Goal: Task Accomplishment & Management: Manage account settings

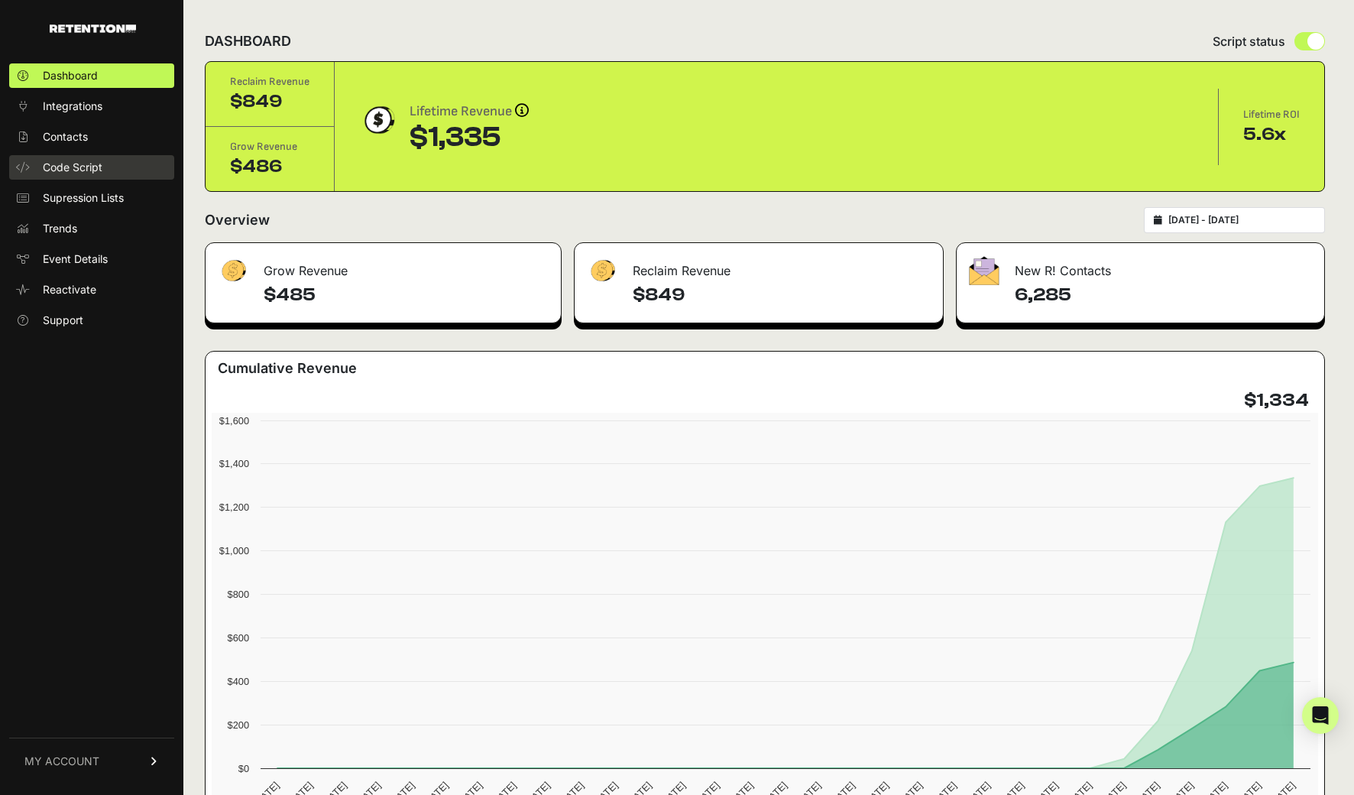
click at [79, 166] on span "Code Script" at bounding box center [73, 167] width 60 height 15
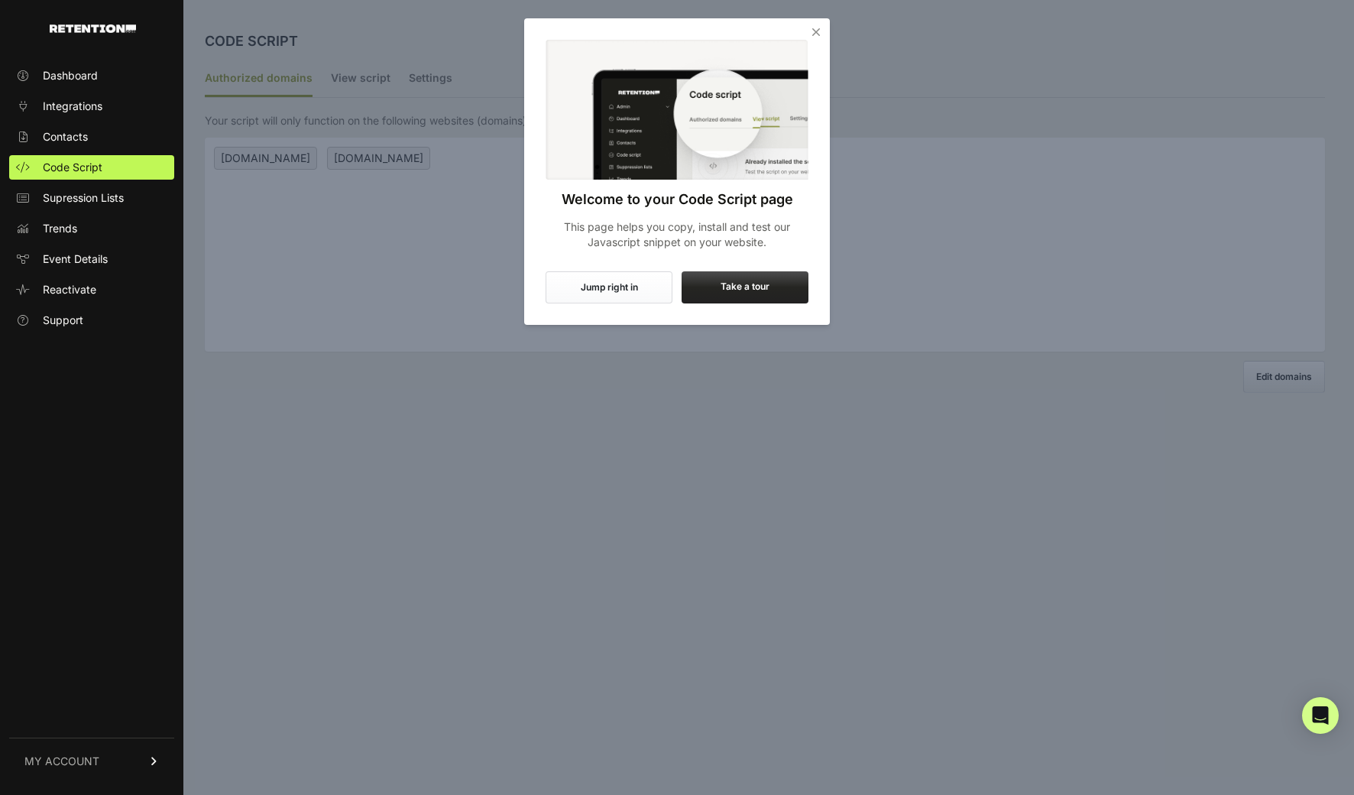
click at [811, 33] on icon "Close" at bounding box center [815, 31] width 15 height 15
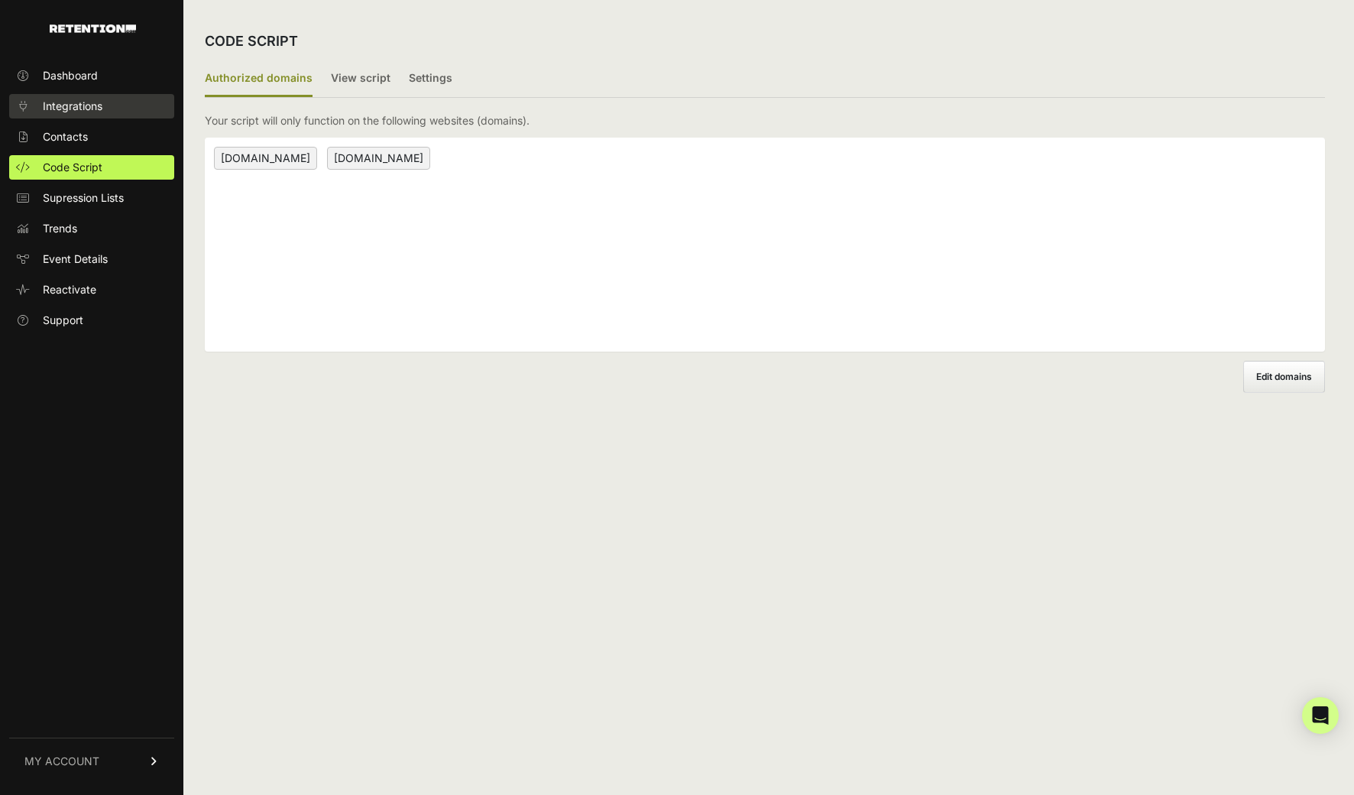
click at [97, 112] on span "Integrations" at bounding box center [73, 106] width 60 height 15
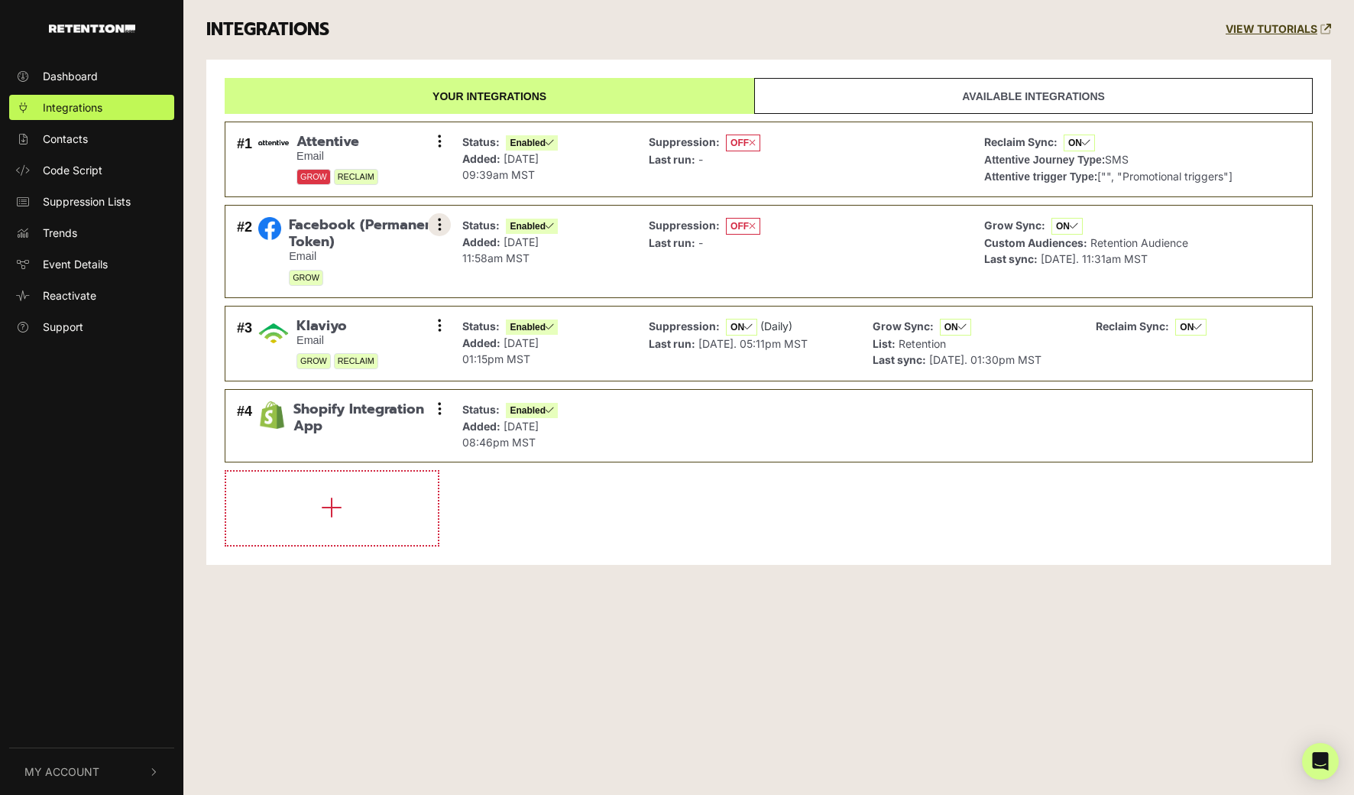
click at [443, 221] on button at bounding box center [439, 224] width 23 height 23
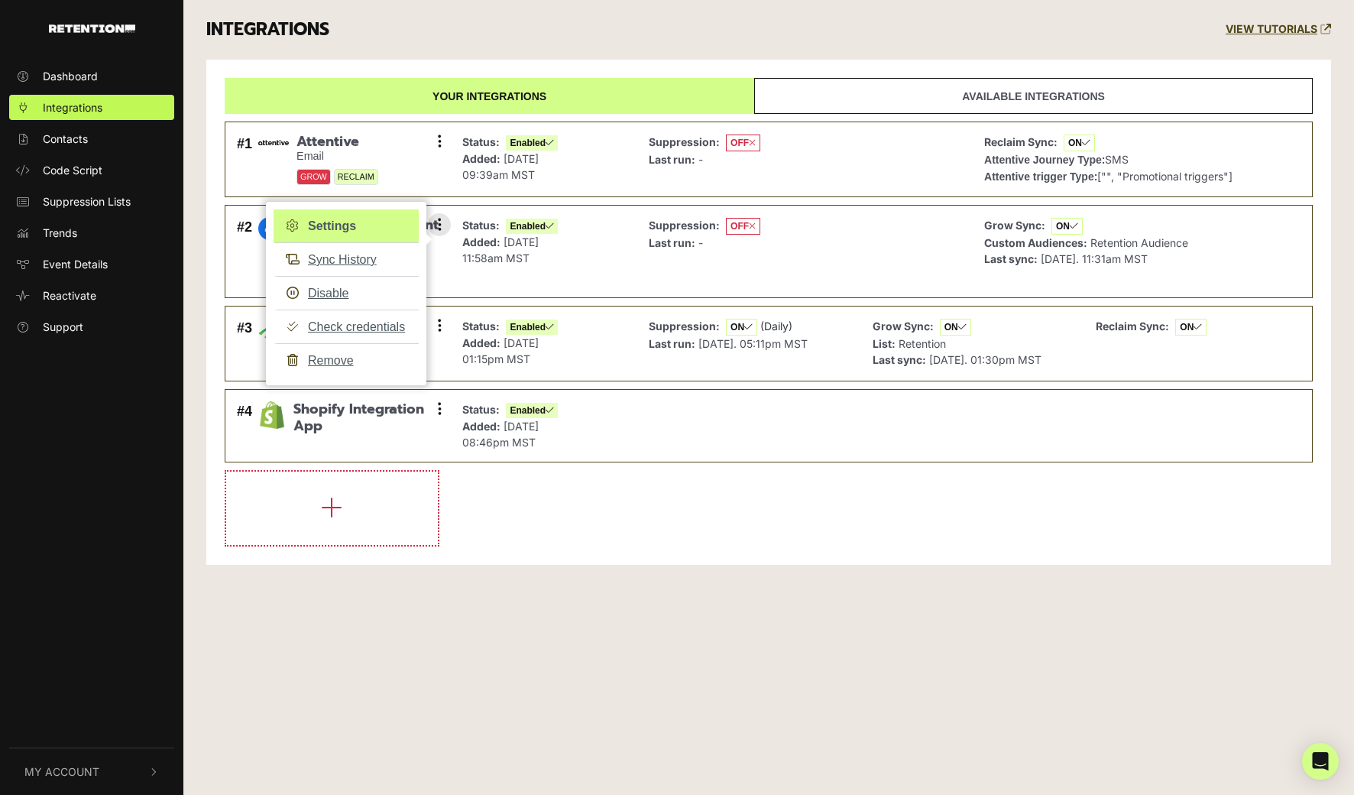
click at [376, 224] on link "Settings" at bounding box center [346, 226] width 145 height 34
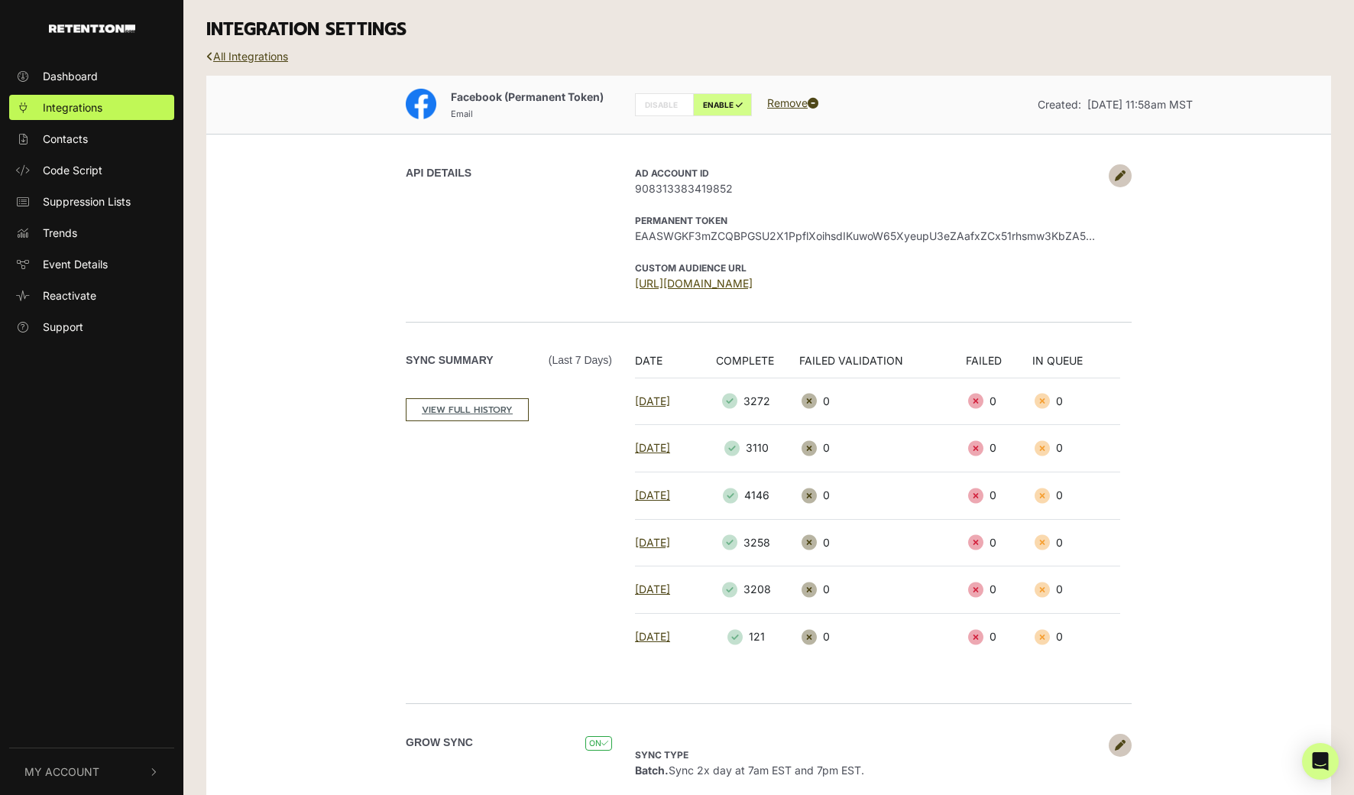
click at [691, 279] on link "[URL][DOMAIN_NAME]" at bounding box center [694, 283] width 118 height 13
click at [1287, 156] on div "Facebook (Permanent Token) Email DISABLE ENABLE Remove Created: Aug 13, 2025 11…" at bounding box center [768, 467] width 1125 height 782
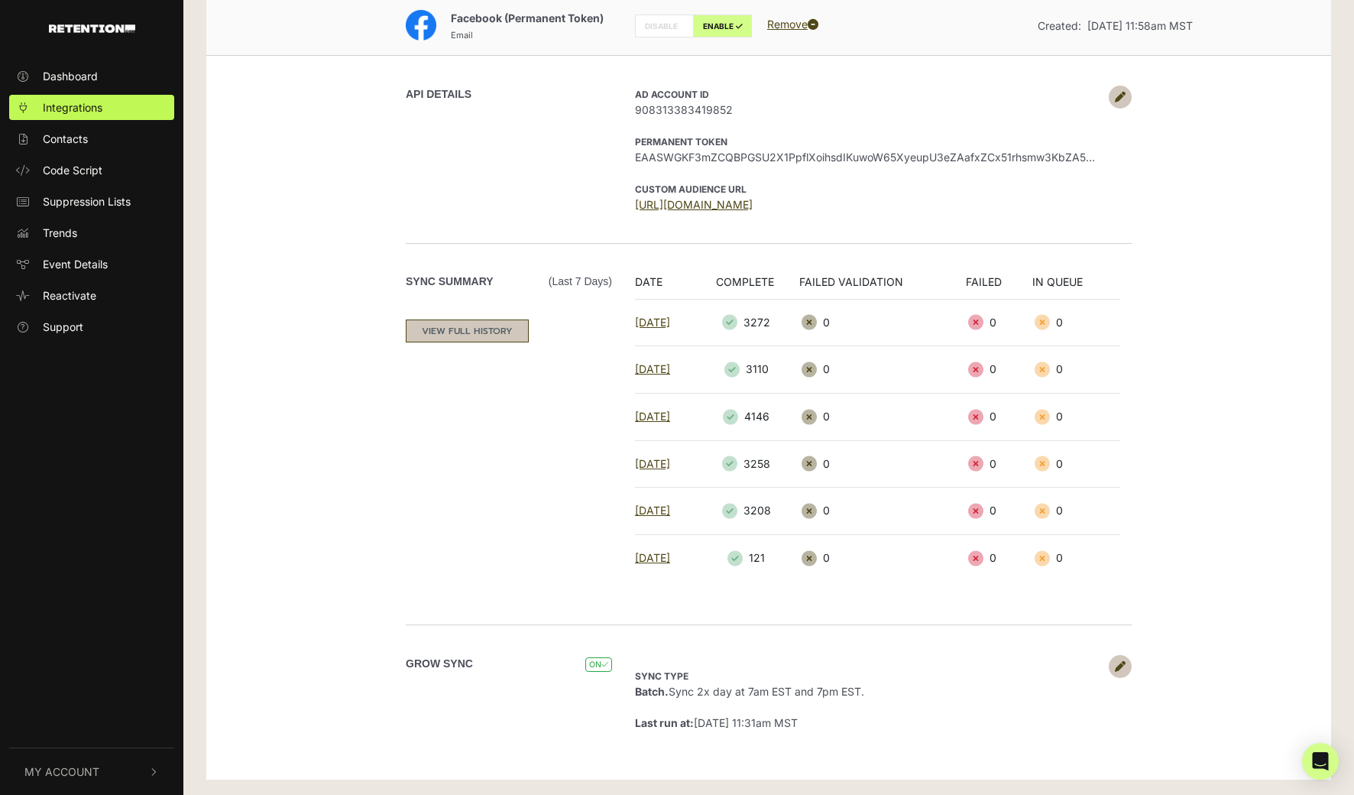
click at [509, 331] on link "VIEW FULL HISTORY" at bounding box center [467, 330] width 123 height 23
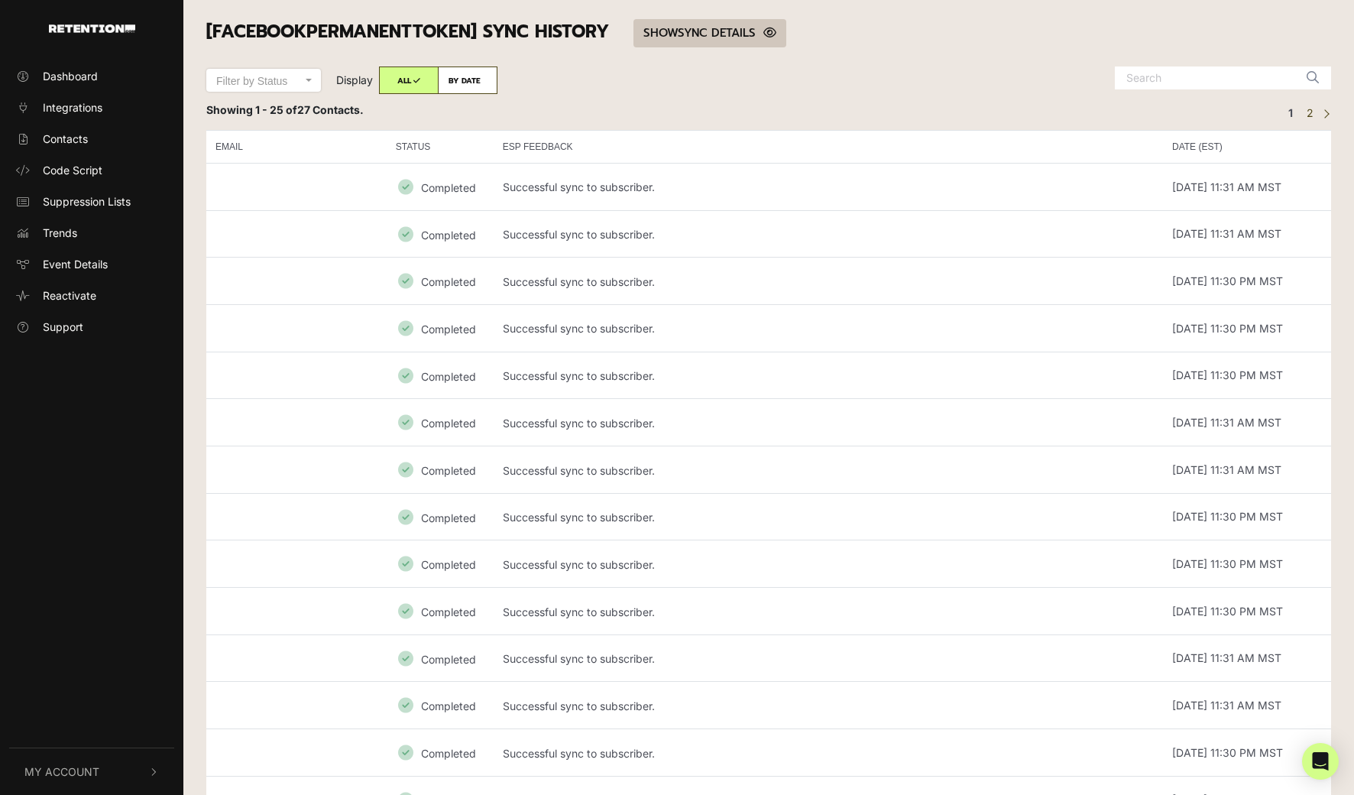
click at [749, 33] on link "SHOW HIDE SYNC DETAILS" at bounding box center [709, 33] width 153 height 28
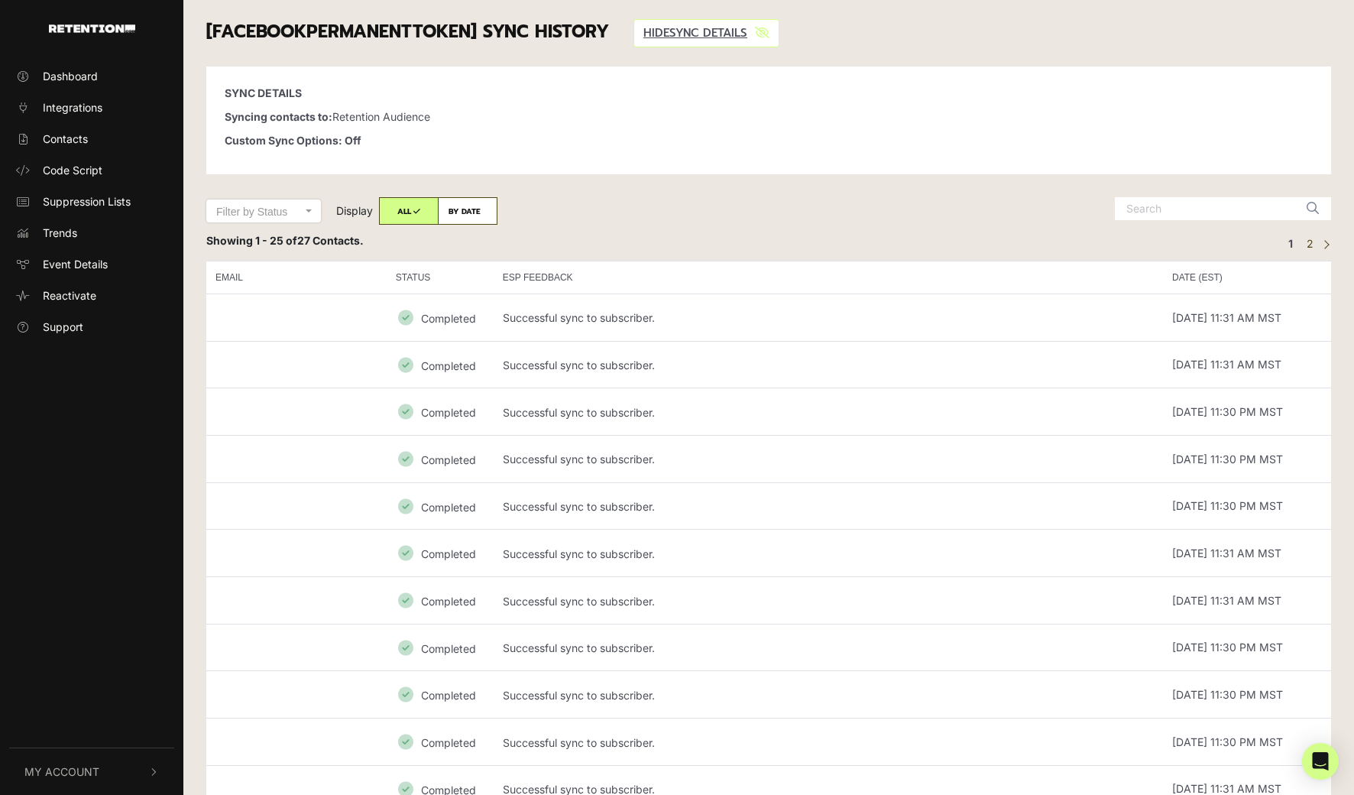
click at [987, 78] on div "SYNC DETAILS Syncing contacts to: Retention Audience Custom Sync Options: Off" at bounding box center [768, 120] width 1125 height 108
click at [93, 259] on span "Event Details" at bounding box center [75, 264] width 65 height 16
click at [92, 259] on span "Event Details" at bounding box center [75, 264] width 65 height 16
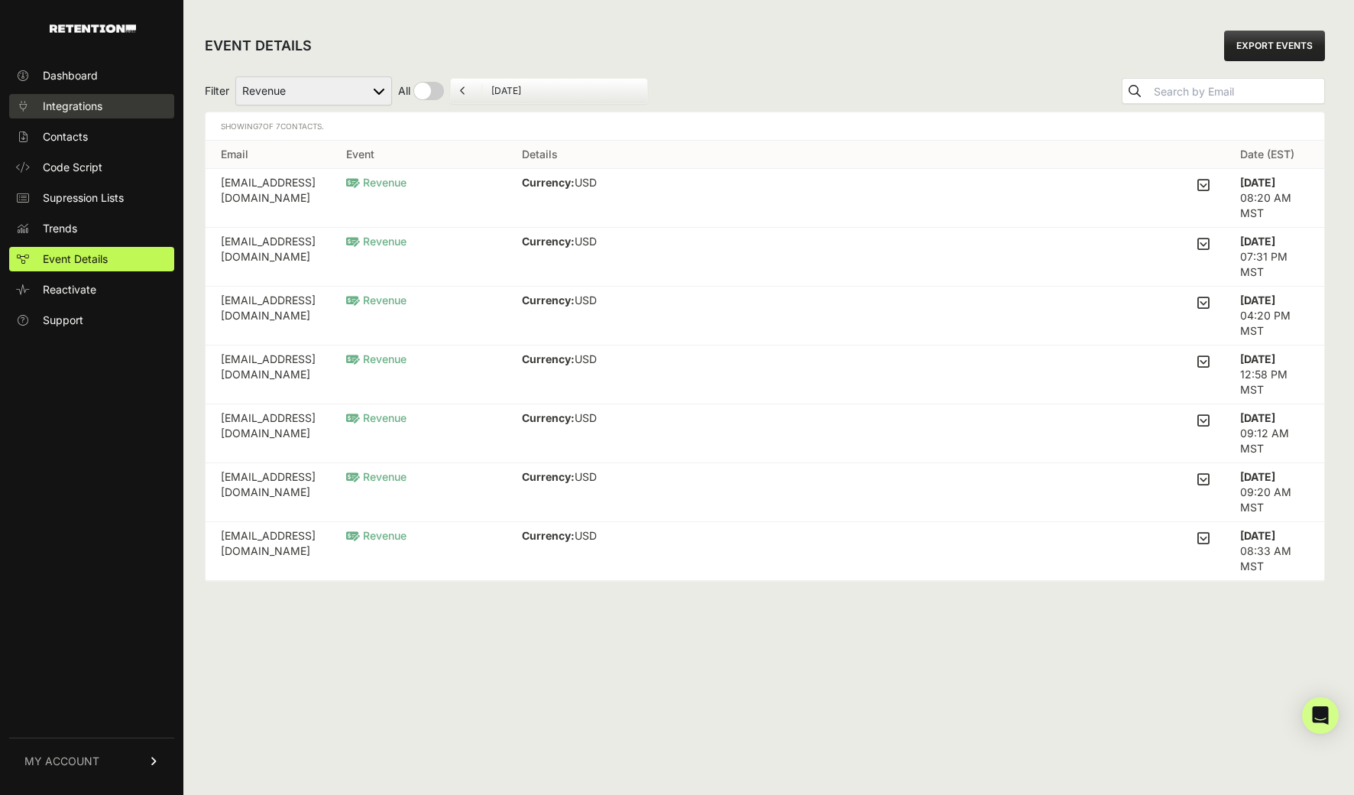
click at [74, 102] on span "Integrations" at bounding box center [73, 106] width 60 height 15
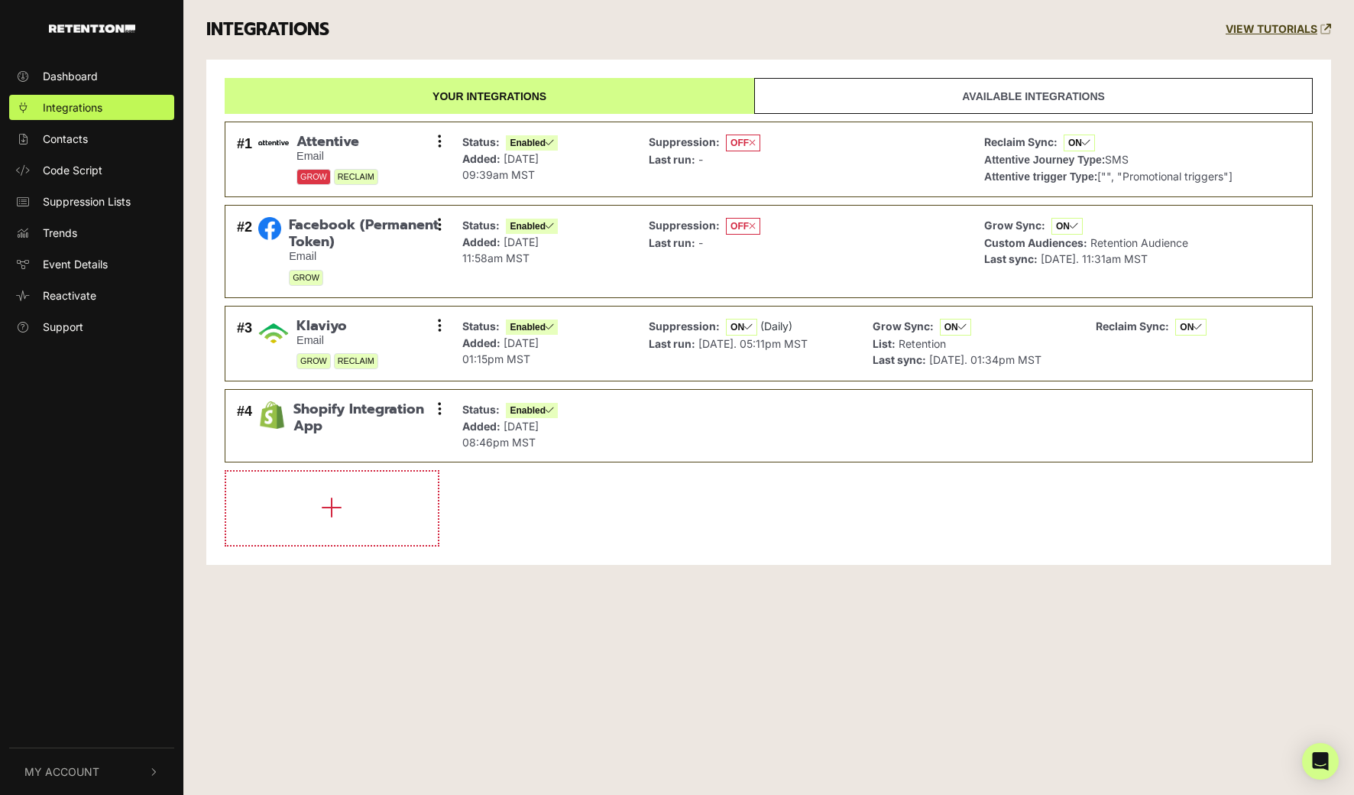
click at [912, 513] on li at bounding box center [769, 508] width 1088 height 76
click at [433, 227] on button at bounding box center [439, 224] width 23 height 23
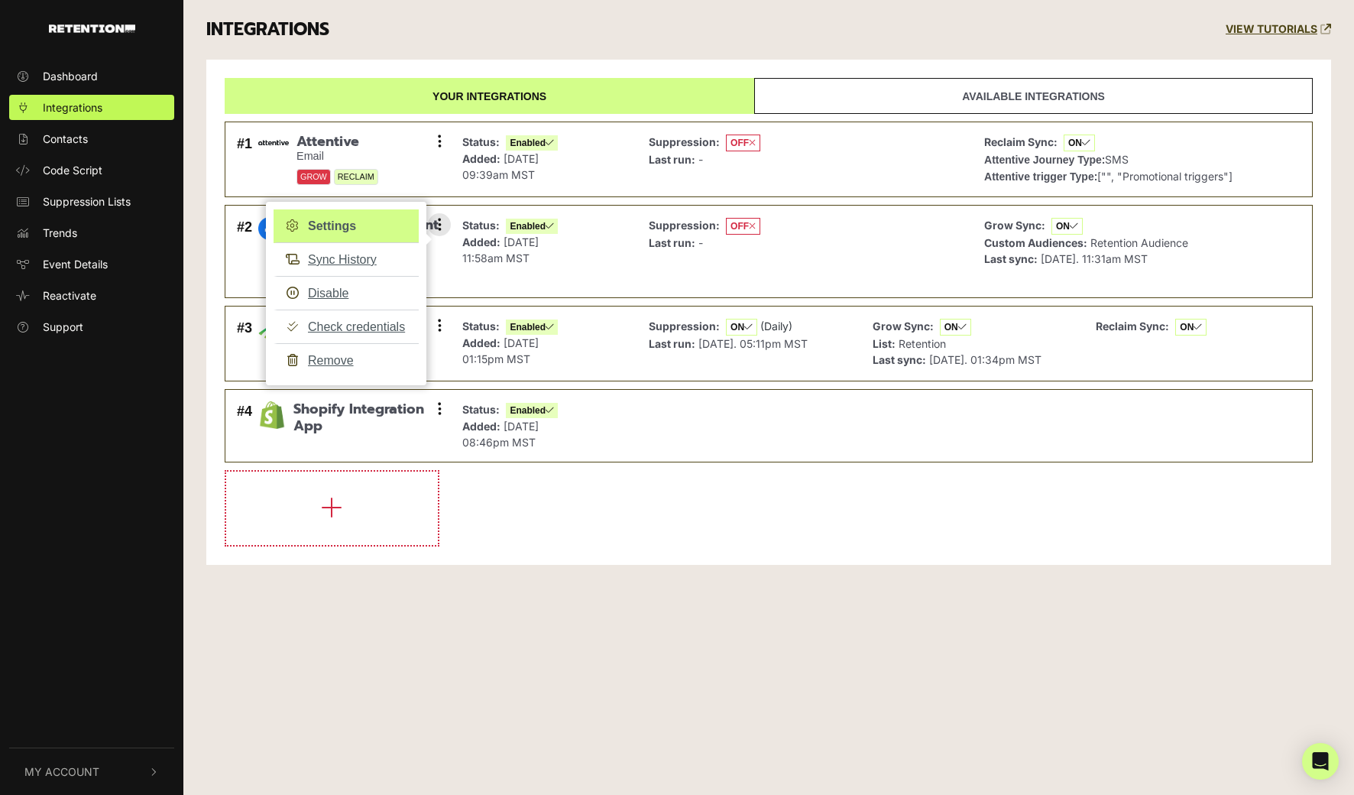
click at [371, 227] on link "Settings" at bounding box center [346, 226] width 145 height 34
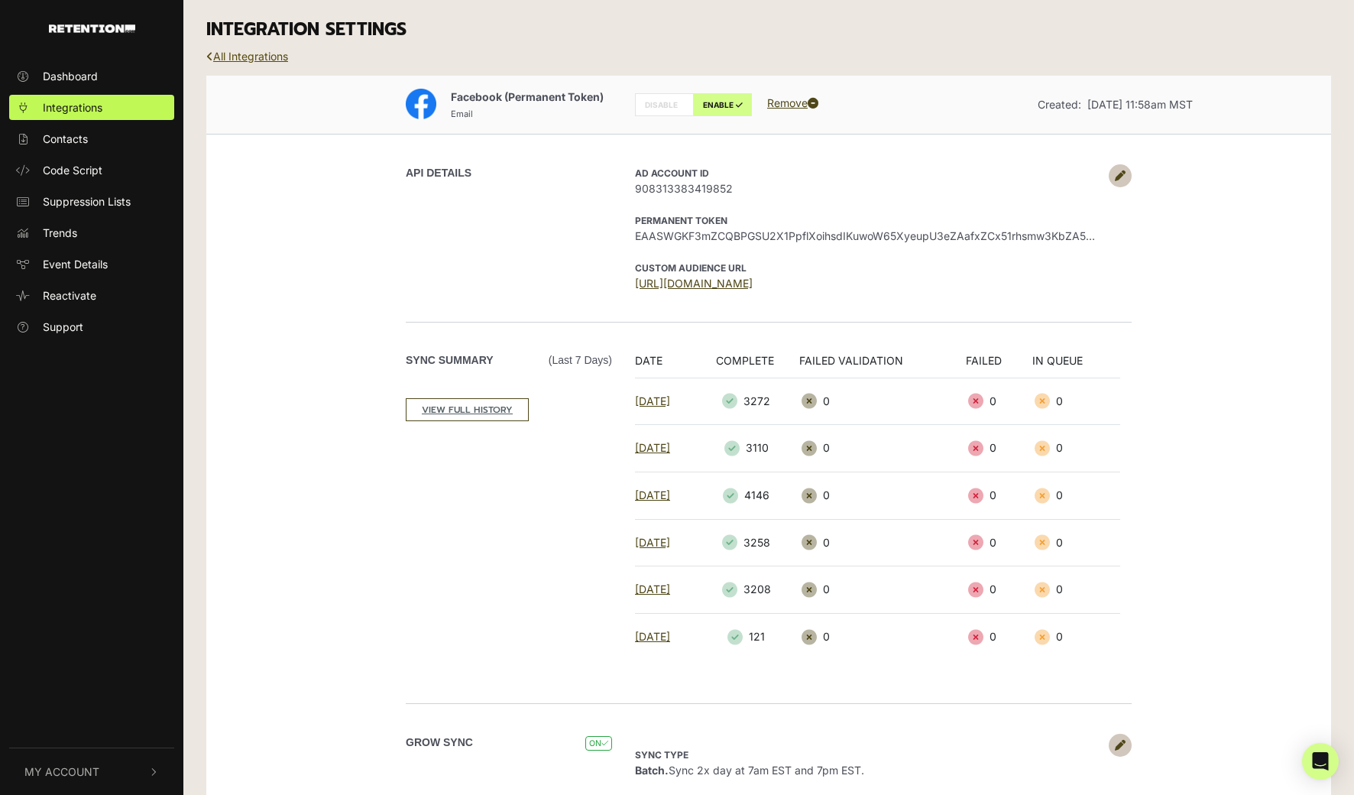
click at [235, 54] on link "All Integrations" at bounding box center [247, 56] width 82 height 13
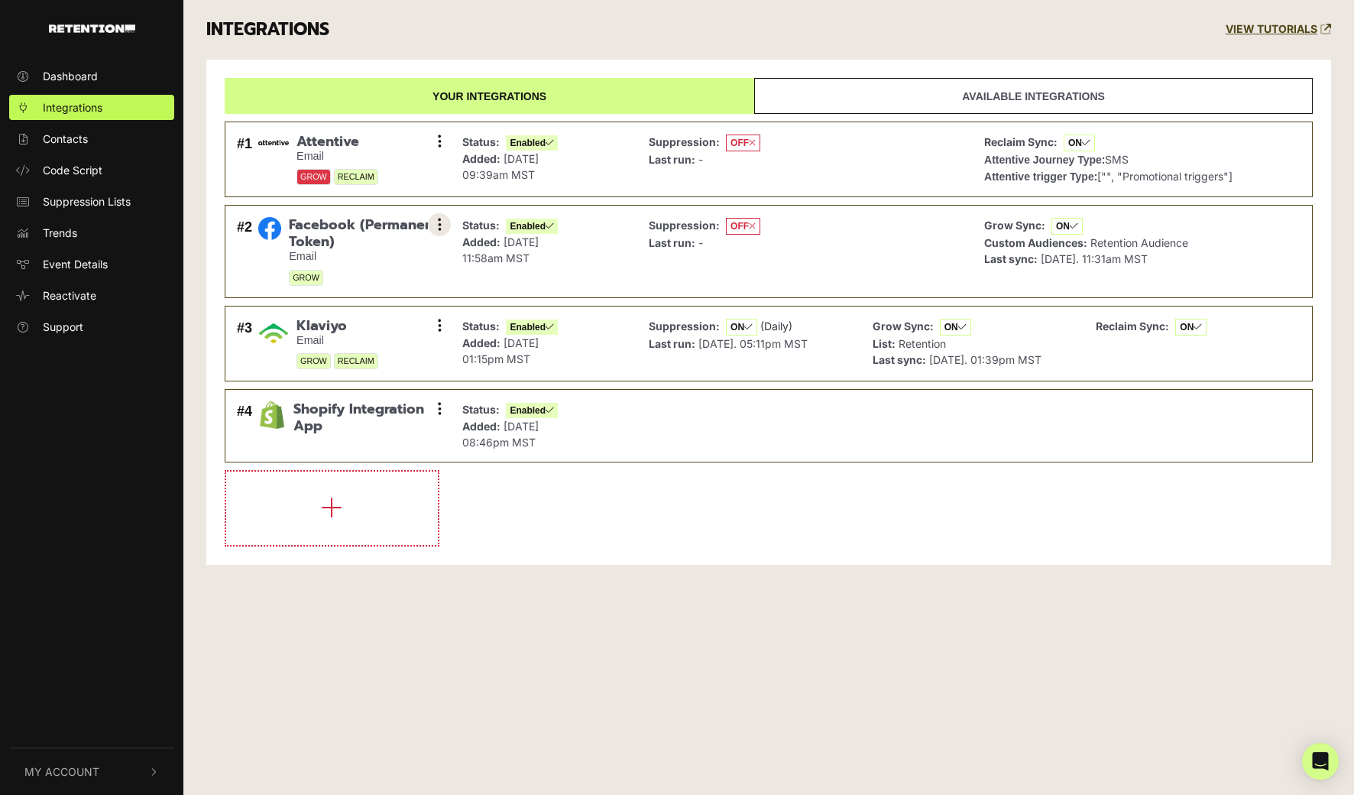
click at [444, 221] on button at bounding box center [439, 224] width 23 height 23
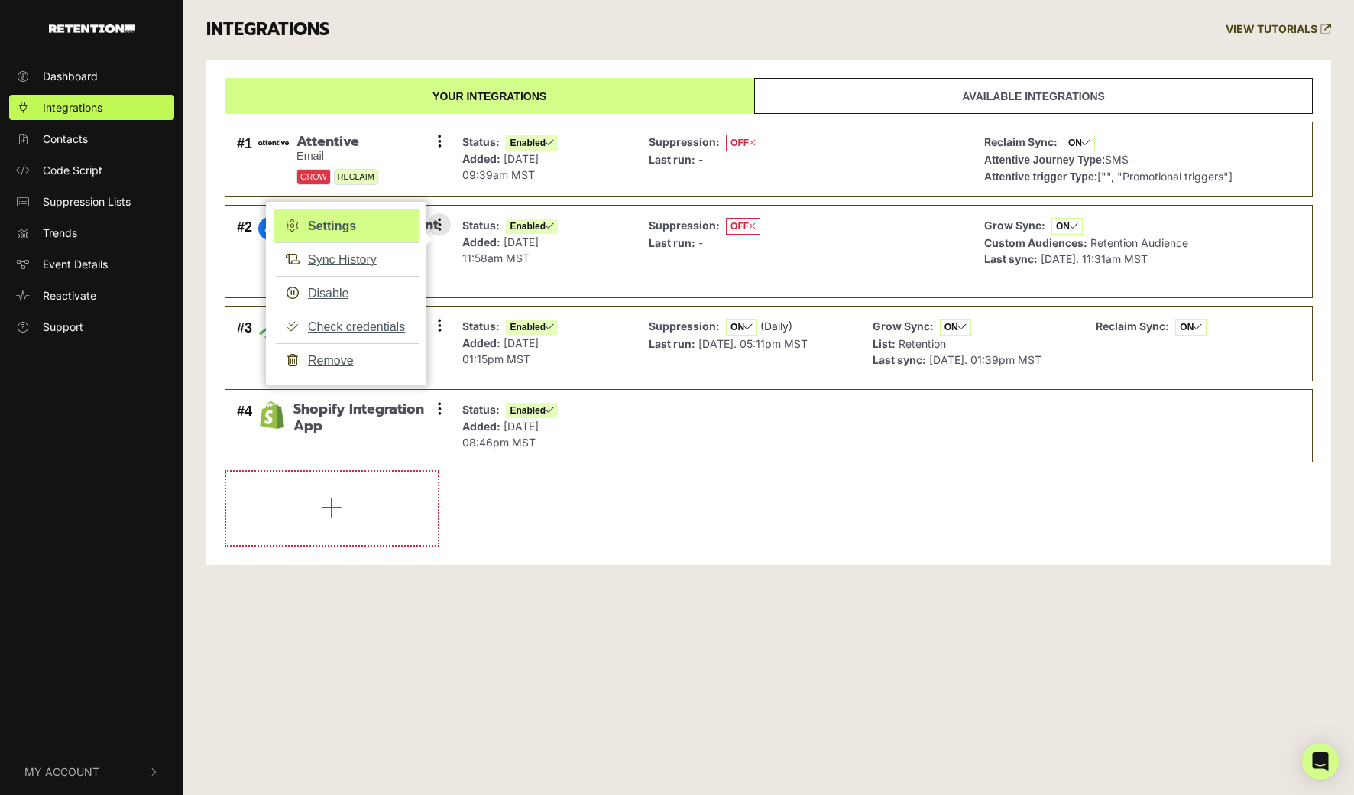
click at [368, 224] on link "Settings" at bounding box center [346, 226] width 145 height 34
